Goal: Information Seeking & Learning: Learn about a topic

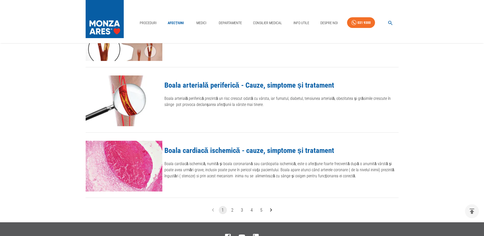
scroll to position [533, 0]
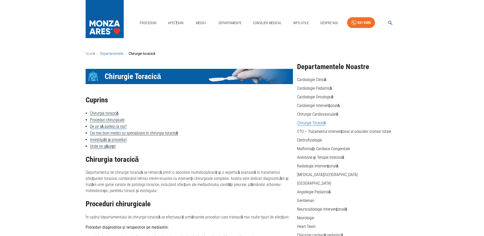
click at [110, 54] on link "Departamentele" at bounding box center [111, 53] width 23 height 5
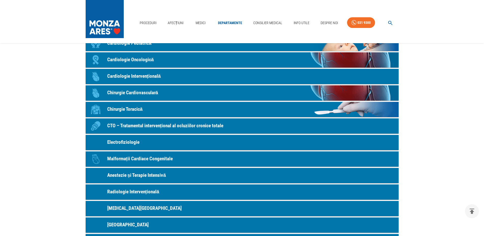
scroll to position [51, 0]
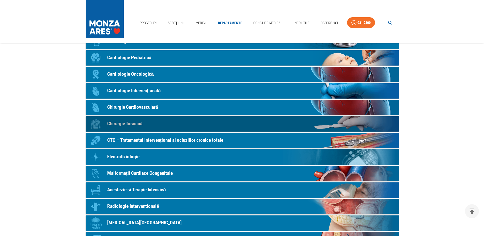
click at [119, 123] on p "Chirurgie Toracică" at bounding box center [125, 123] width 36 height 7
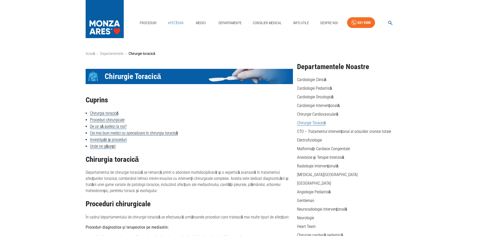
click at [180, 22] on link "Afecțiuni" at bounding box center [176, 23] width 20 height 10
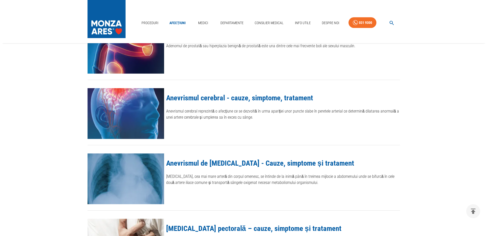
scroll to position [279, 0]
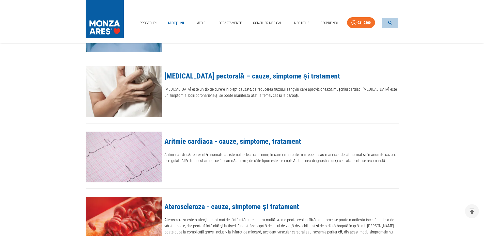
click at [391, 20] on button "button" at bounding box center [390, 23] width 16 height 10
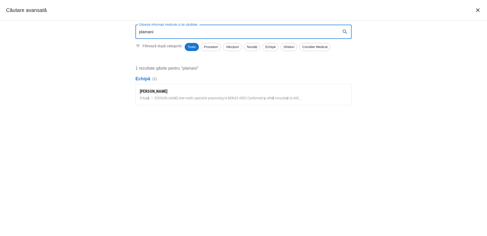
drag, startPoint x: 159, startPoint y: 35, endPoint x: 129, endPoint y: 32, distance: 30.6
click at [129, 32] on div "Găsește informații medicale și de sănătate plamani Găsește informații medicale …" at bounding box center [243, 128] width 487 height 215
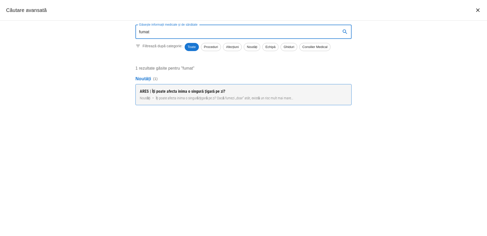
type input "fumat"
click at [181, 89] on div "ARES | Îți poate afecta inima o singură țigară pe zi?" at bounding box center [244, 91] width 208 height 6
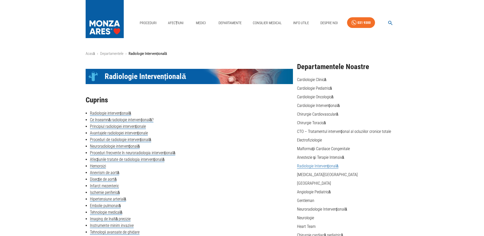
click at [101, 19] on img at bounding box center [105, 18] width 38 height 36
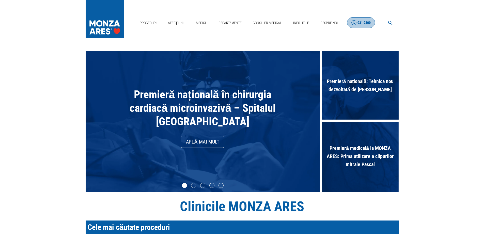
click at [358, 22] on div "031 9300" at bounding box center [363, 23] width 13 height 6
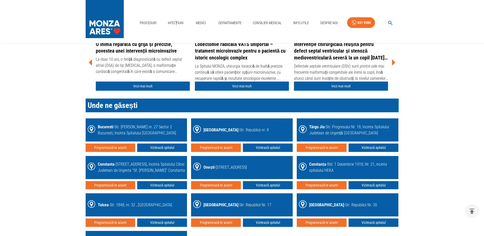
scroll to position [711, 0]
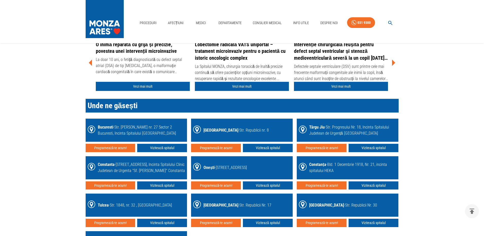
click at [115, 99] on h2 "Unde ne găsești" at bounding box center [242, 106] width 313 height 14
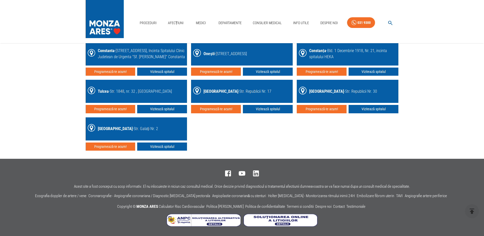
scroll to position [406, 0]
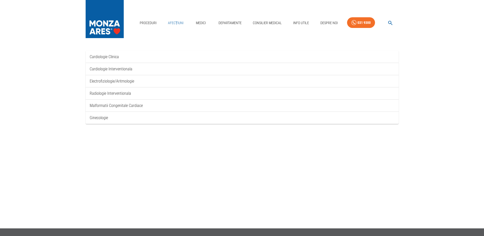
click at [174, 20] on link "Afecțiuni" at bounding box center [176, 23] width 20 height 10
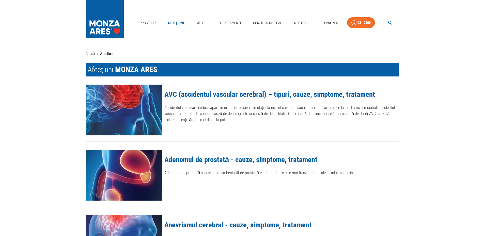
click at [388, 21] on icon "button" at bounding box center [390, 23] width 6 height 6
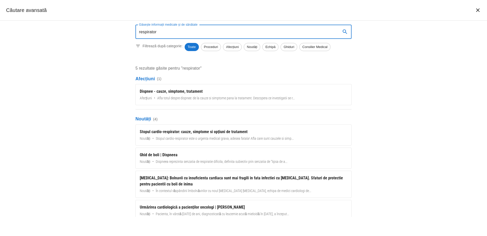
type input "respirator"
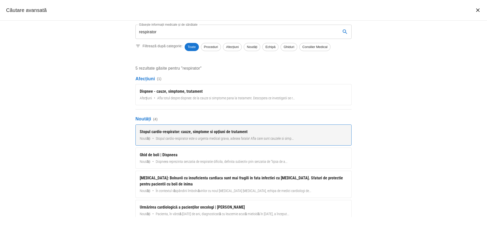
click at [198, 130] on div "Stopul cardio-respirator: cauze, simptome si opțiuni de tratament" at bounding box center [244, 132] width 208 height 6
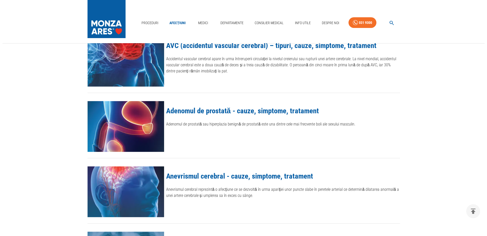
scroll to position [102, 0]
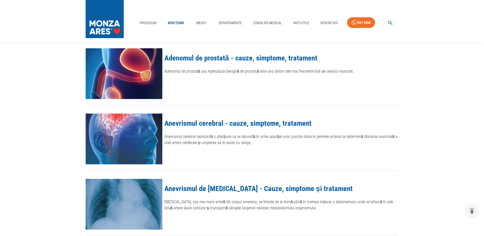
click at [387, 19] on button "button" at bounding box center [390, 23] width 16 height 10
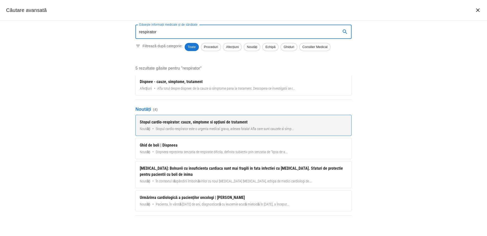
scroll to position [14, 0]
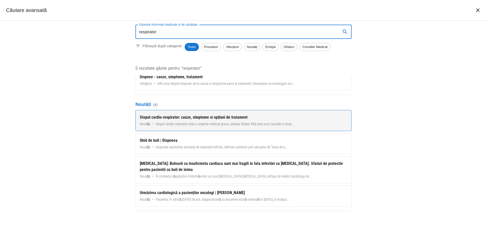
type input "respirator"
click at [182, 115] on div "Stopul cardio-respirator: cauze, simptome si opțiuni de tratament" at bounding box center [244, 117] width 208 height 6
